Goal: Check status

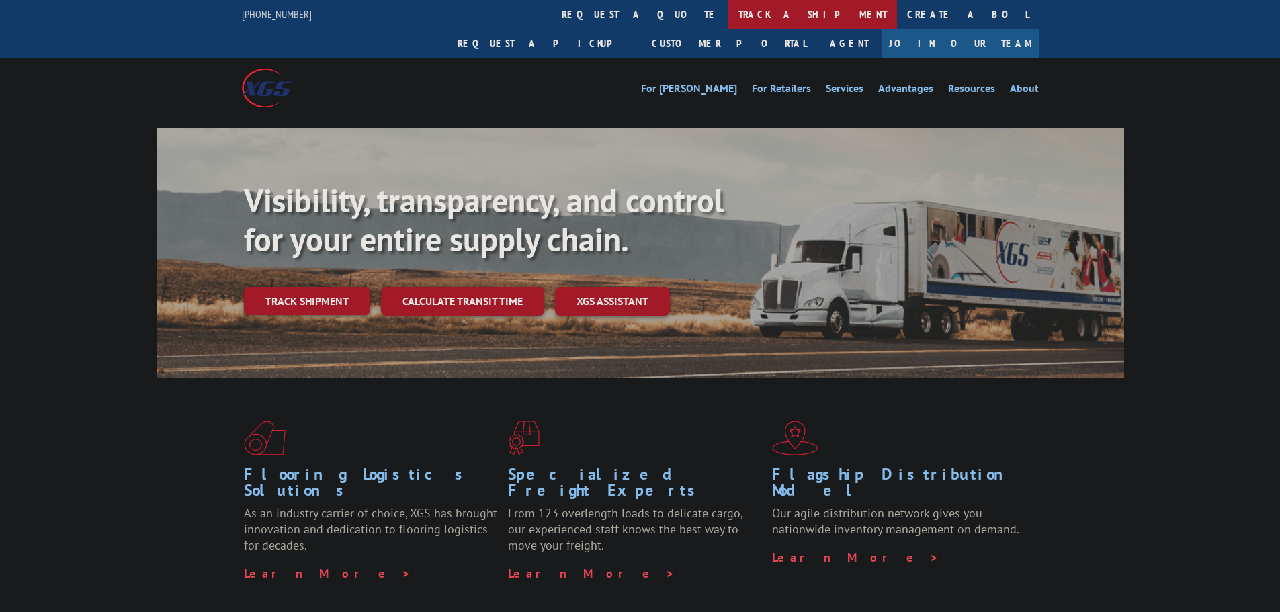
click at [728, 17] on link "track a shipment" at bounding box center [812, 14] width 169 height 29
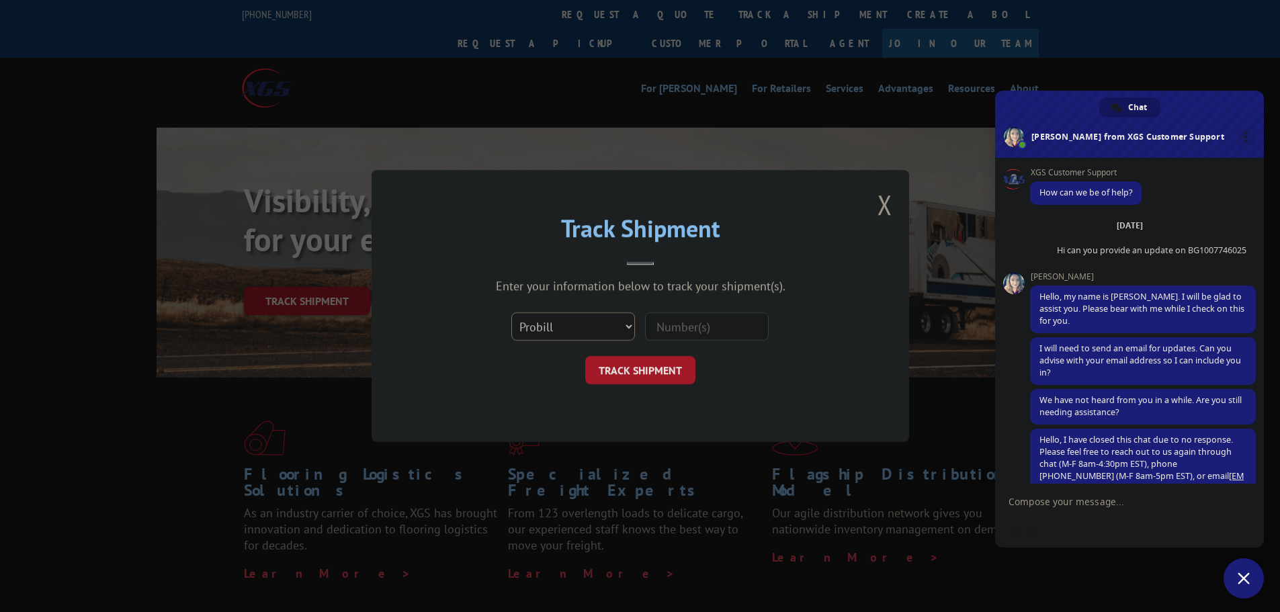
scroll to position [880, 0]
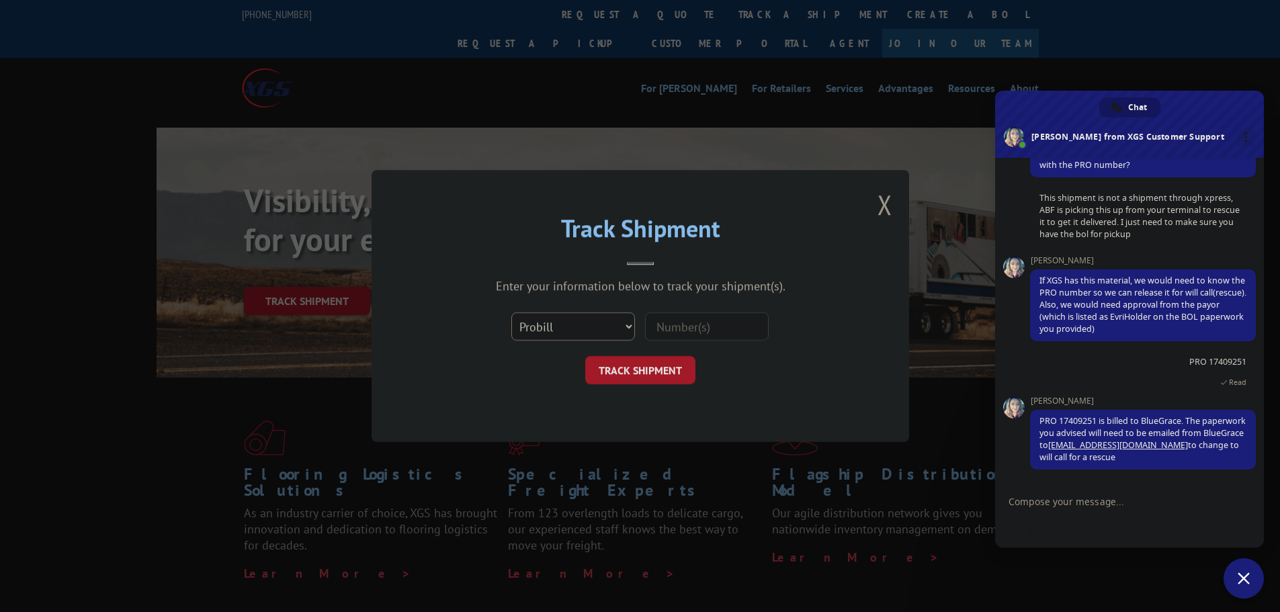
drag, startPoint x: 583, startPoint y: 328, endPoint x: 581, endPoint y: 339, distance: 10.9
click at [583, 328] on select "Select category... Probill BOL PO" at bounding box center [573, 326] width 124 height 28
select select "bol"
click at [511, 312] on select "Select category... Probill BOL PO" at bounding box center [573, 326] width 124 height 28
click at [646, 335] on div "Select category... Probill BOL PO" at bounding box center [640, 326] width 403 height 44
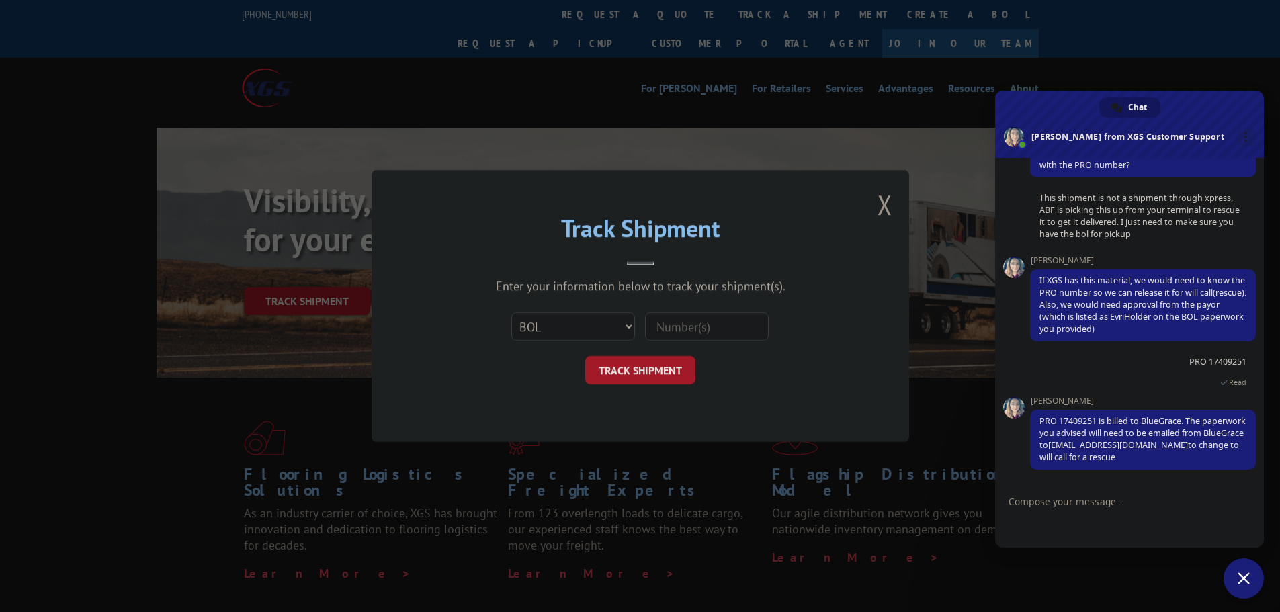
drag, startPoint x: 678, startPoint y: 330, endPoint x: 665, endPoint y: 347, distance: 22.0
click at [678, 330] on input at bounding box center [707, 326] width 124 height 28
paste input "BG1007746025"
type input "BG1007746025"
click at [649, 362] on button "TRACK SHIPMENT" at bounding box center [640, 370] width 110 height 28
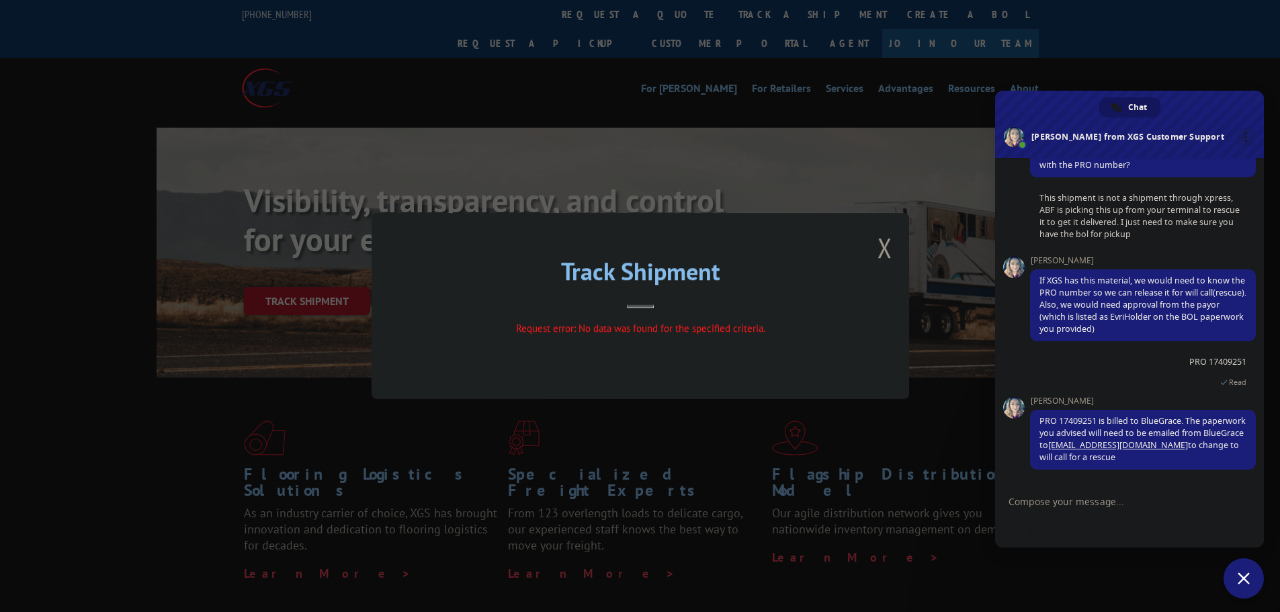
click at [1074, 503] on textarea "Compose your message..." at bounding box center [1116, 502] width 215 height 34
paste textarea "BG1007746025"
type textarea "Hi can you please privide the pro for BG1007746025"
